Goal: Check status: Check status

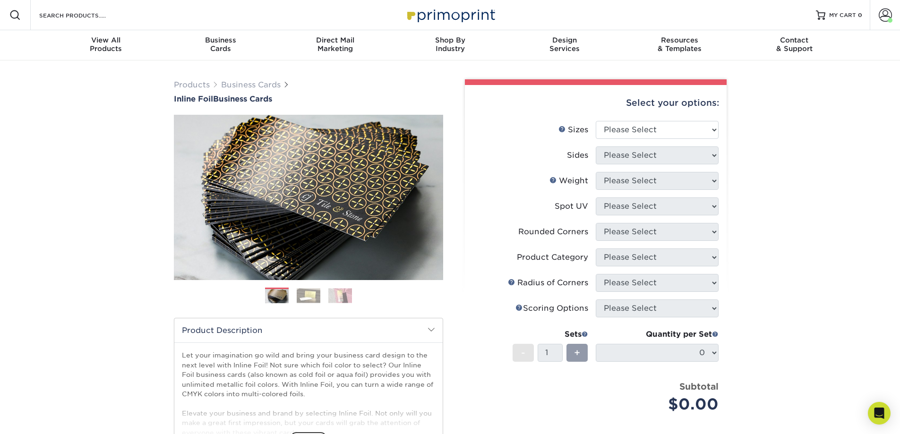
click at [884, 8] on link "Account" at bounding box center [885, 15] width 30 height 30
click at [813, 78] on link "Active Orders" at bounding box center [829, 79] width 119 height 13
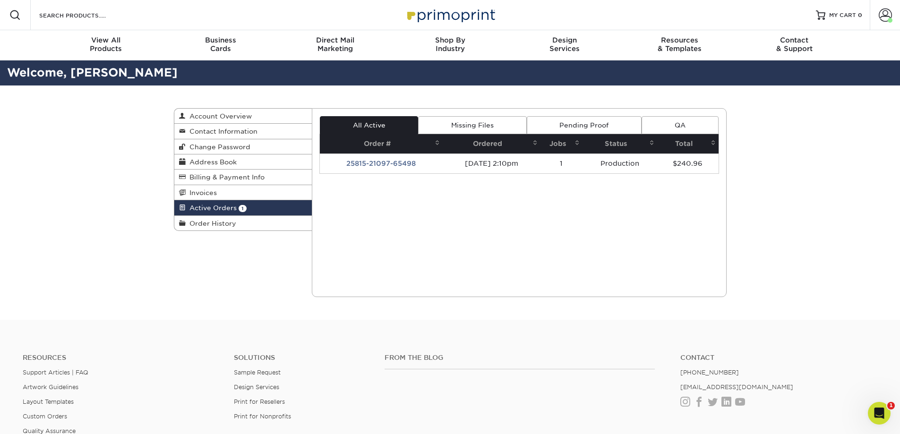
click at [387, 168] on td "25815-21097-65498" at bounding box center [381, 164] width 123 height 20
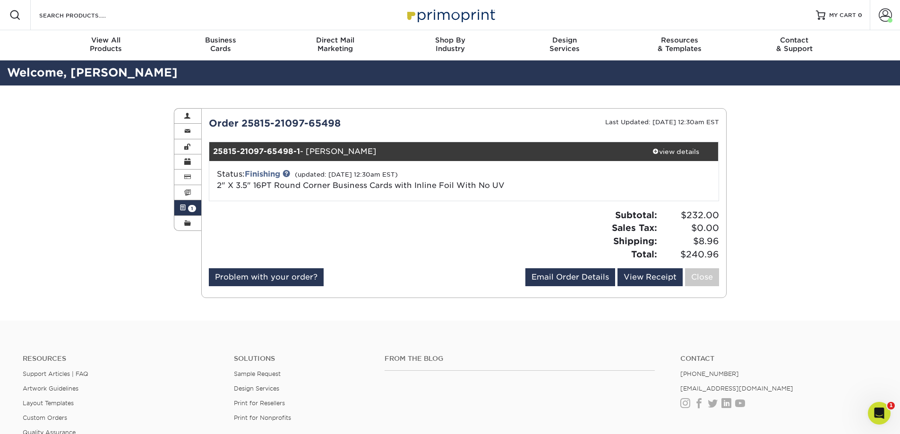
click at [889, 9] on span at bounding box center [885, 15] width 13 height 13
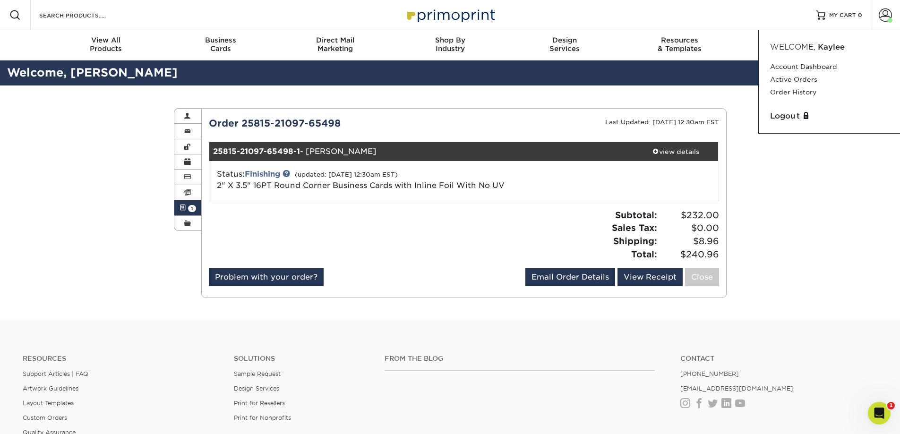
click at [780, 111] on link "Logout" at bounding box center [829, 116] width 119 height 11
